Goal: Task Accomplishment & Management: Manage account settings

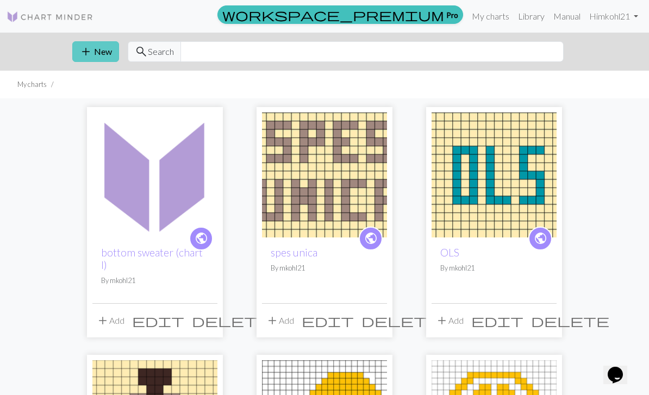
click at [96, 53] on button "add New" at bounding box center [95, 51] width 47 height 21
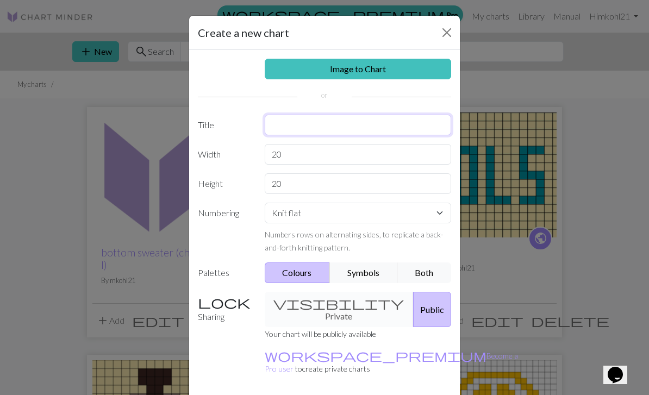
click at [339, 129] on input "text" at bounding box center [358, 125] width 187 height 21
type input "top sweater (chart II)"
click at [322, 153] on input "20" at bounding box center [358, 154] width 187 height 21
type input "2"
type input "141"
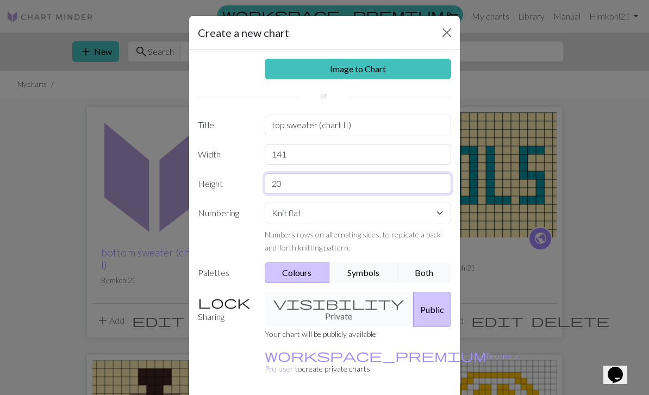
type input "2"
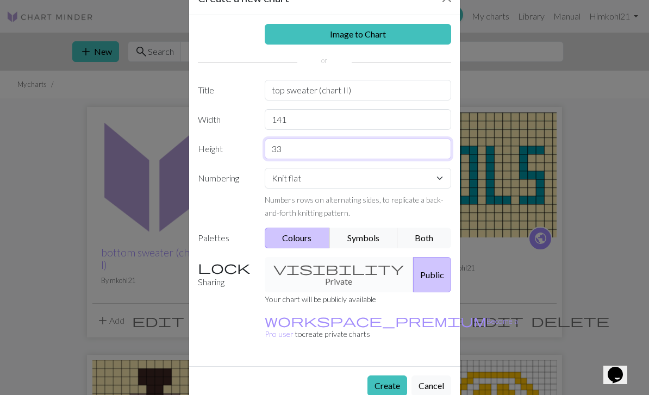
scroll to position [34, 0]
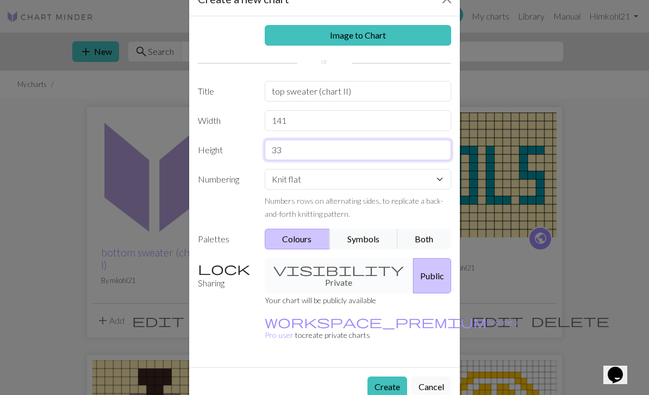
type input "33"
click at [393, 340] on div "Image to Chart Title top sweater (chart II) Width 141 Height 33 Numbering Knit …" at bounding box center [324, 191] width 271 height 351
click at [335, 273] on div "visibility Private Public" at bounding box center [358, 275] width 200 height 35
click at [430, 268] on button "Public" at bounding box center [432, 275] width 38 height 35
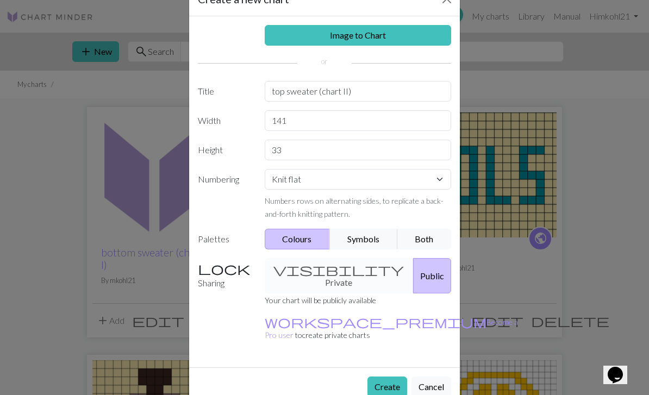
click at [325, 261] on div "visibility Private Public" at bounding box center [358, 275] width 200 height 35
click at [327, 269] on div "visibility Private Public" at bounding box center [358, 275] width 200 height 35
click at [385, 377] on button "Create" at bounding box center [388, 387] width 40 height 21
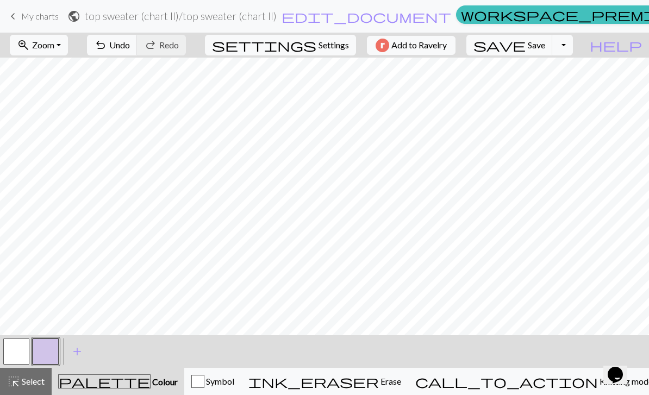
click at [130, 44] on span "Undo" at bounding box center [119, 45] width 21 height 10
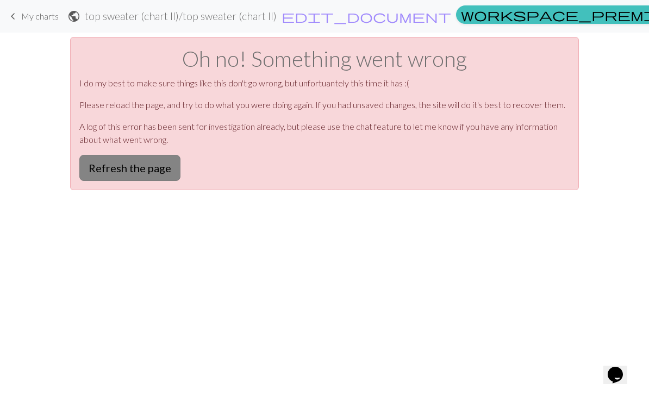
click at [116, 176] on button "Refresh the page" at bounding box center [129, 168] width 101 height 26
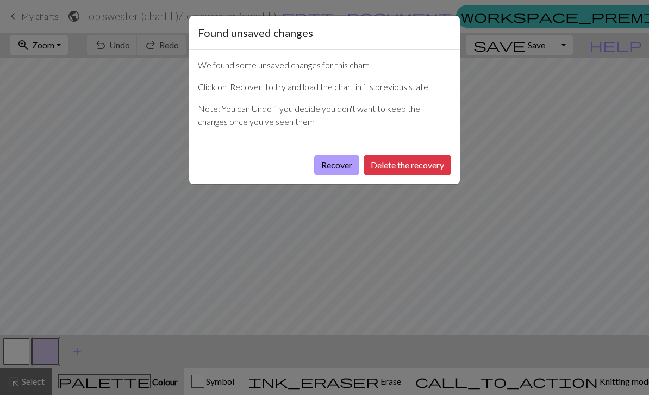
click at [337, 169] on button "Recover" at bounding box center [336, 165] width 45 height 21
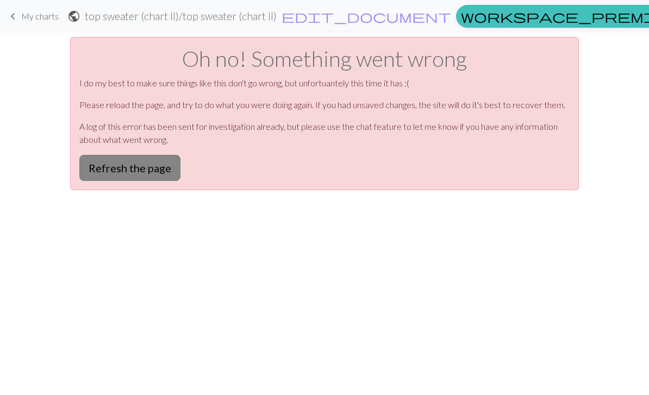
click at [112, 158] on button "Refresh the page" at bounding box center [129, 168] width 101 height 26
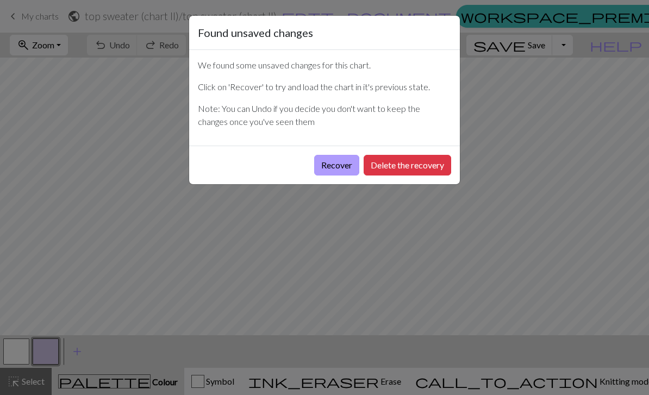
click at [340, 165] on button "Recover" at bounding box center [336, 165] width 45 height 21
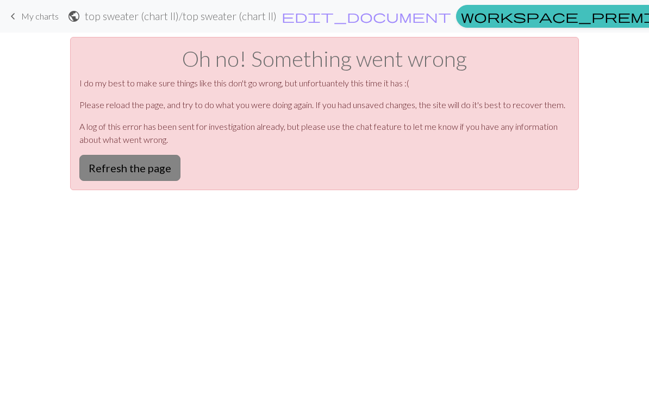
click at [149, 163] on button "Refresh the page" at bounding box center [129, 168] width 101 height 26
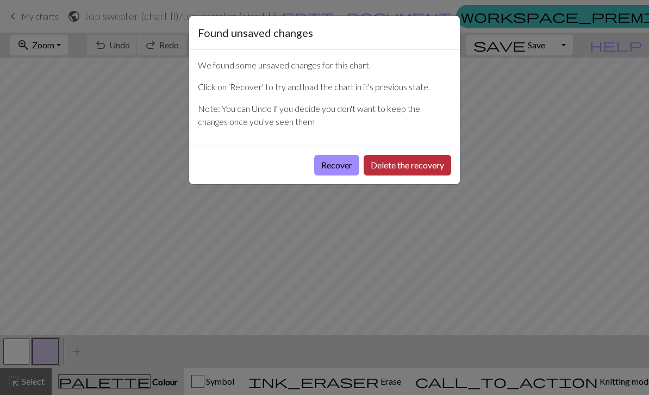
click at [424, 161] on button "Delete the recovery" at bounding box center [408, 165] width 88 height 21
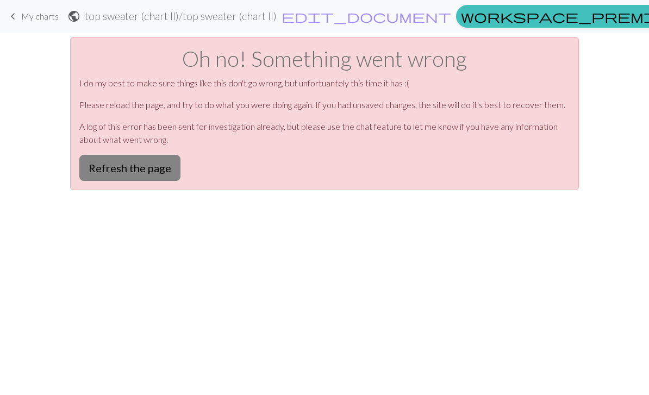
click at [153, 175] on button "Refresh the page" at bounding box center [129, 168] width 101 height 26
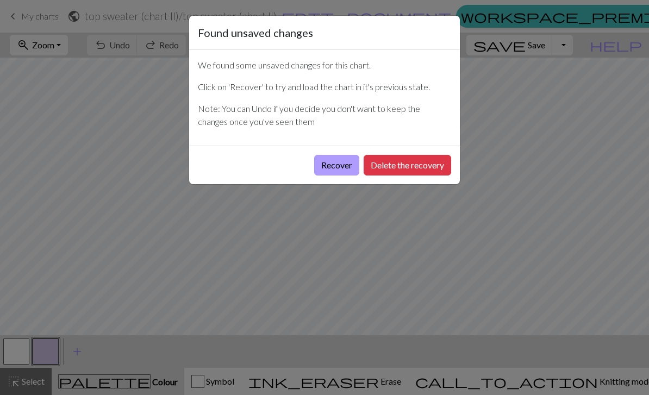
click at [338, 168] on button "Recover" at bounding box center [336, 165] width 45 height 21
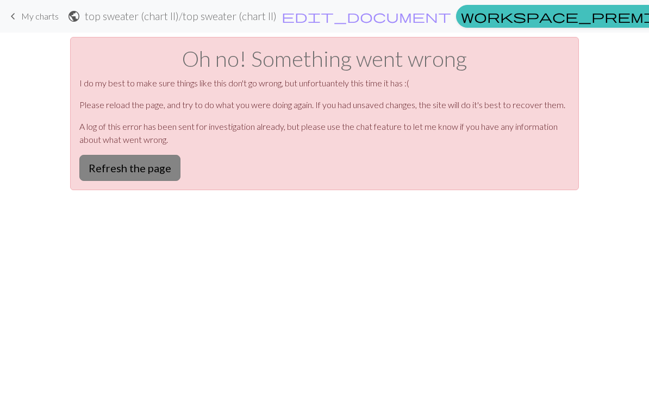
click at [159, 168] on button "Refresh the page" at bounding box center [129, 168] width 101 height 26
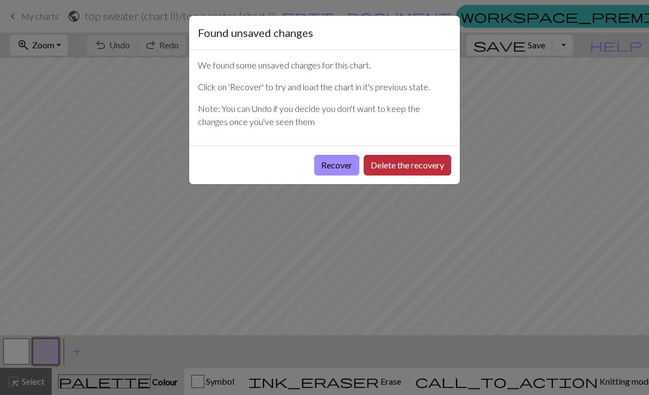
click at [380, 160] on button "Delete the recovery" at bounding box center [408, 165] width 88 height 21
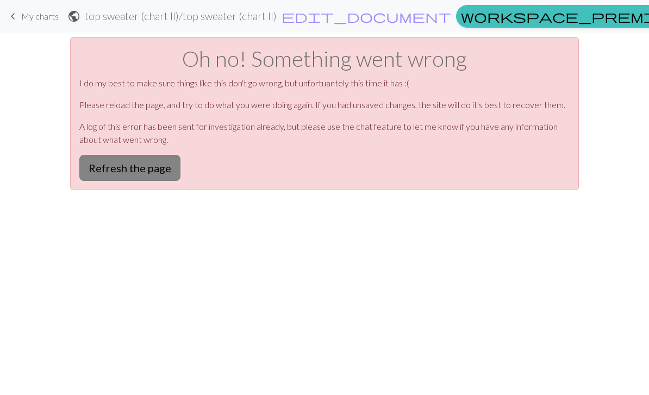
click at [158, 170] on button "Refresh the page" at bounding box center [129, 168] width 101 height 26
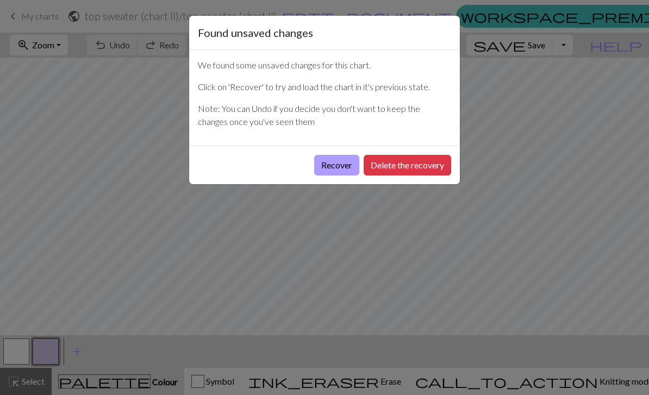
click at [341, 175] on button "Recover" at bounding box center [336, 165] width 45 height 21
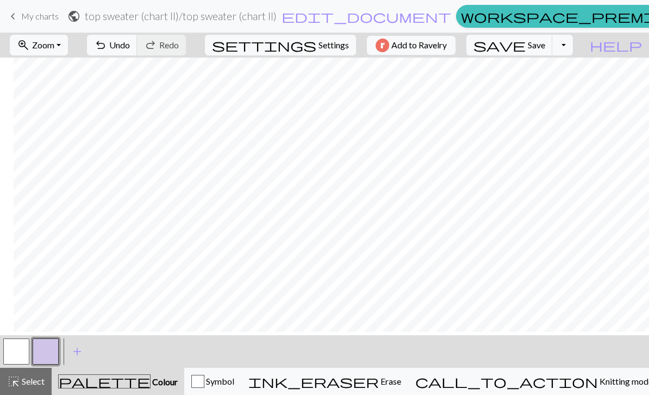
scroll to position [0, 65]
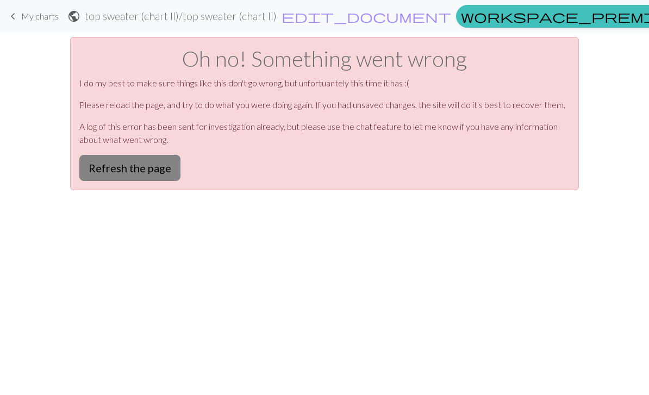
click at [109, 161] on button "Refresh the page" at bounding box center [129, 168] width 101 height 26
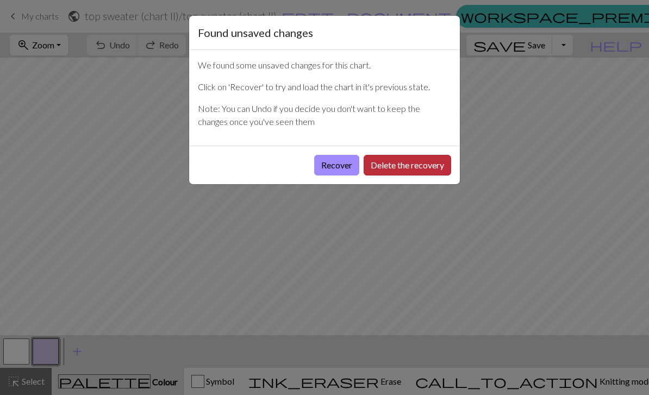
click at [388, 161] on button "Delete the recovery" at bounding box center [408, 165] width 88 height 21
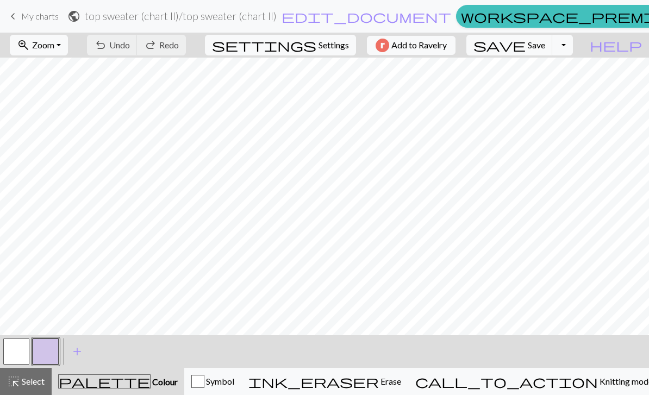
click at [3, 10] on div "keyboard_arrow_left My charts public top sweater (chart II) / top sweater (char…" at bounding box center [324, 16] width 649 height 23
click at [16, 20] on span "keyboard_arrow_left" at bounding box center [13, 16] width 13 height 15
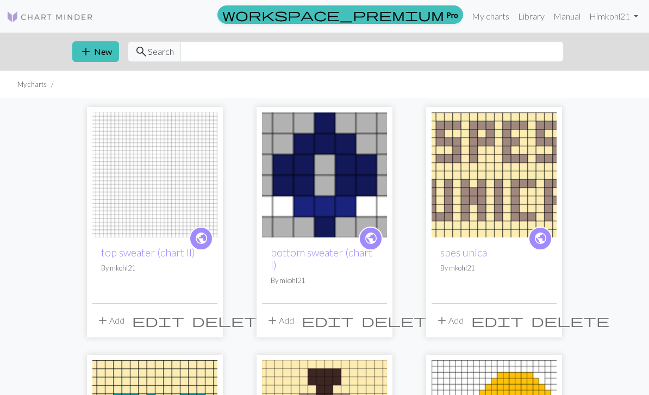
click at [184, 313] on span "edit" at bounding box center [158, 320] width 52 height 15
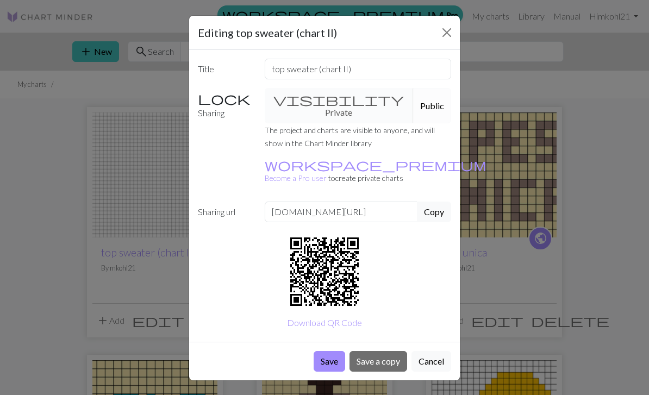
click at [335, 96] on div "visibility Private Public" at bounding box center [358, 105] width 200 height 35
click at [323, 95] on div "visibility Private Public" at bounding box center [358, 105] width 200 height 35
click at [447, 351] on button "Cancel" at bounding box center [432, 361] width 40 height 21
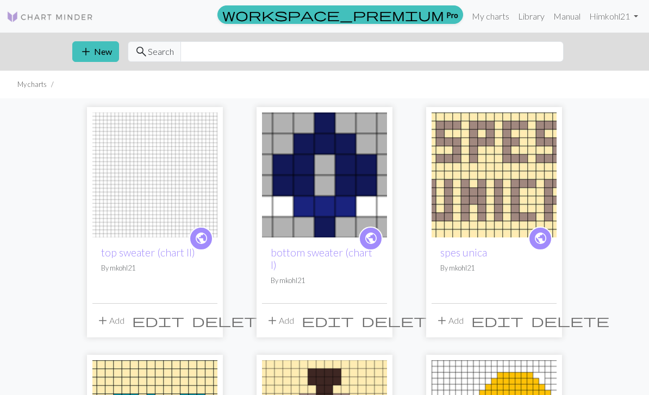
click at [125, 159] on img at bounding box center [154, 175] width 125 height 125
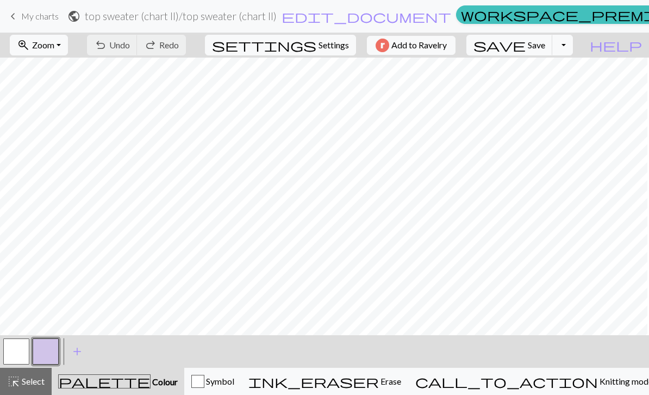
scroll to position [-1, 221]
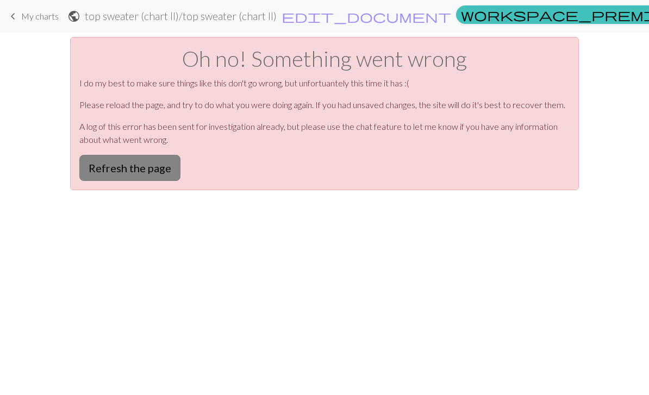
click at [108, 165] on button "Refresh the page" at bounding box center [129, 168] width 101 height 26
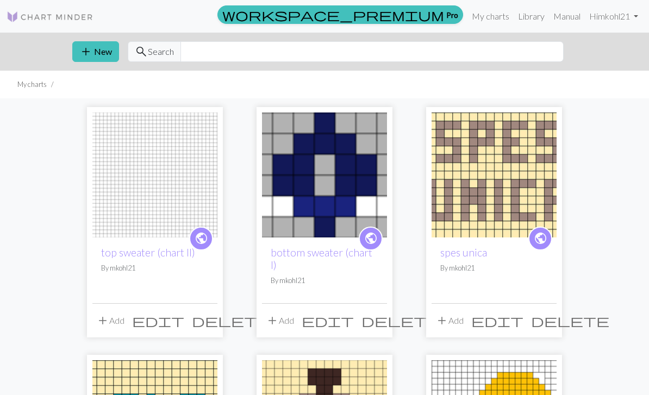
click at [206, 313] on span "delete" at bounding box center [231, 320] width 78 height 15
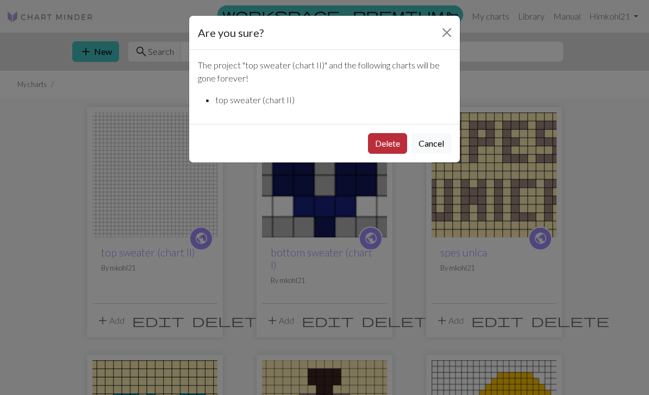
click at [385, 142] on button "Delete" at bounding box center [387, 143] width 39 height 21
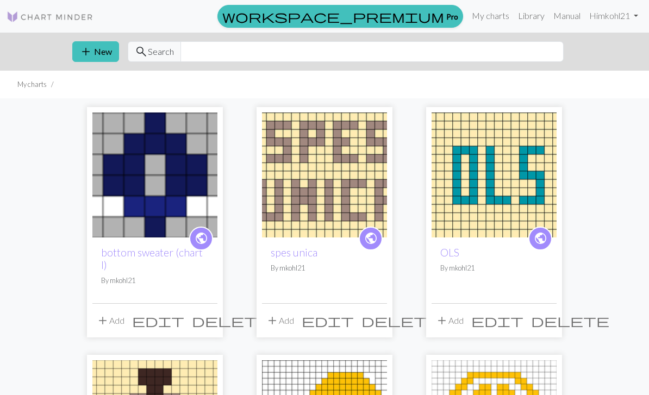
click at [183, 313] on span "edit" at bounding box center [158, 320] width 52 height 15
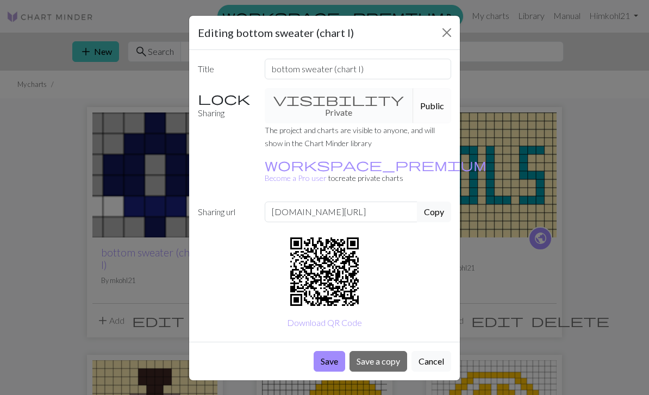
click at [313, 101] on div "visibility Private Public" at bounding box center [358, 105] width 200 height 35
click at [439, 351] on button "Cancel" at bounding box center [432, 361] width 40 height 21
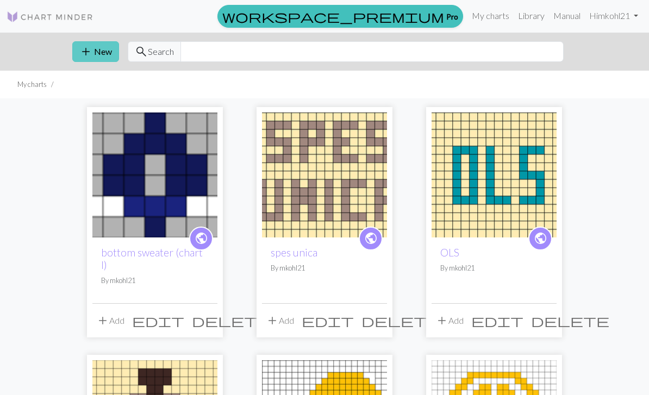
click at [89, 48] on span "add" at bounding box center [85, 51] width 13 height 15
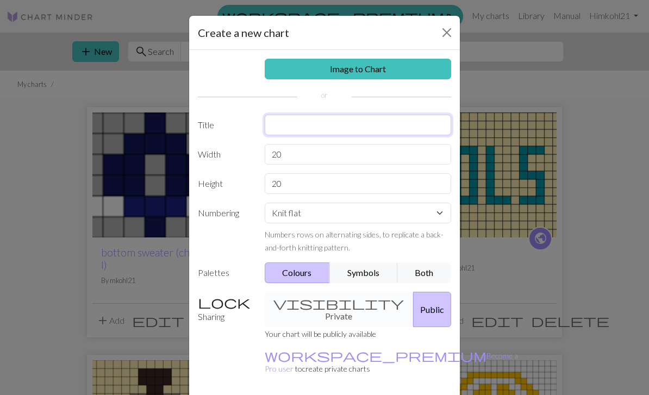
click at [349, 131] on input "text" at bounding box center [358, 125] width 187 height 21
click at [444, 37] on button "Close" at bounding box center [446, 32] width 17 height 17
